Goal: Navigation & Orientation: Find specific page/section

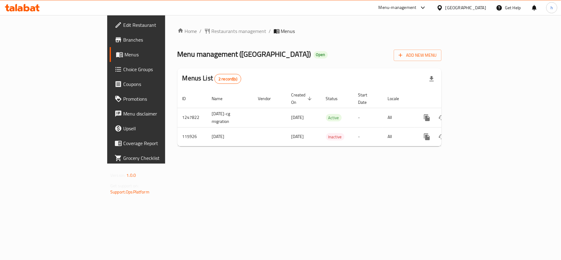
click at [362, 164] on div "Home / Restaurants management / Menus Menu management ( [GEOGRAPHIC_DATA] ) Ope…" at bounding box center [309, 89] width 289 height 148
click at [123, 40] on span "Branches" at bounding box center [159, 39] width 73 height 7
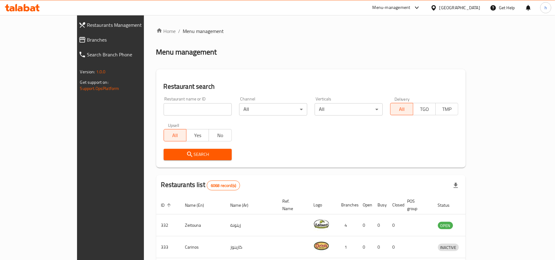
click at [74, 45] on link "Branches" at bounding box center [122, 39] width 96 height 15
